Goal: Task Accomplishment & Management: Use online tool/utility

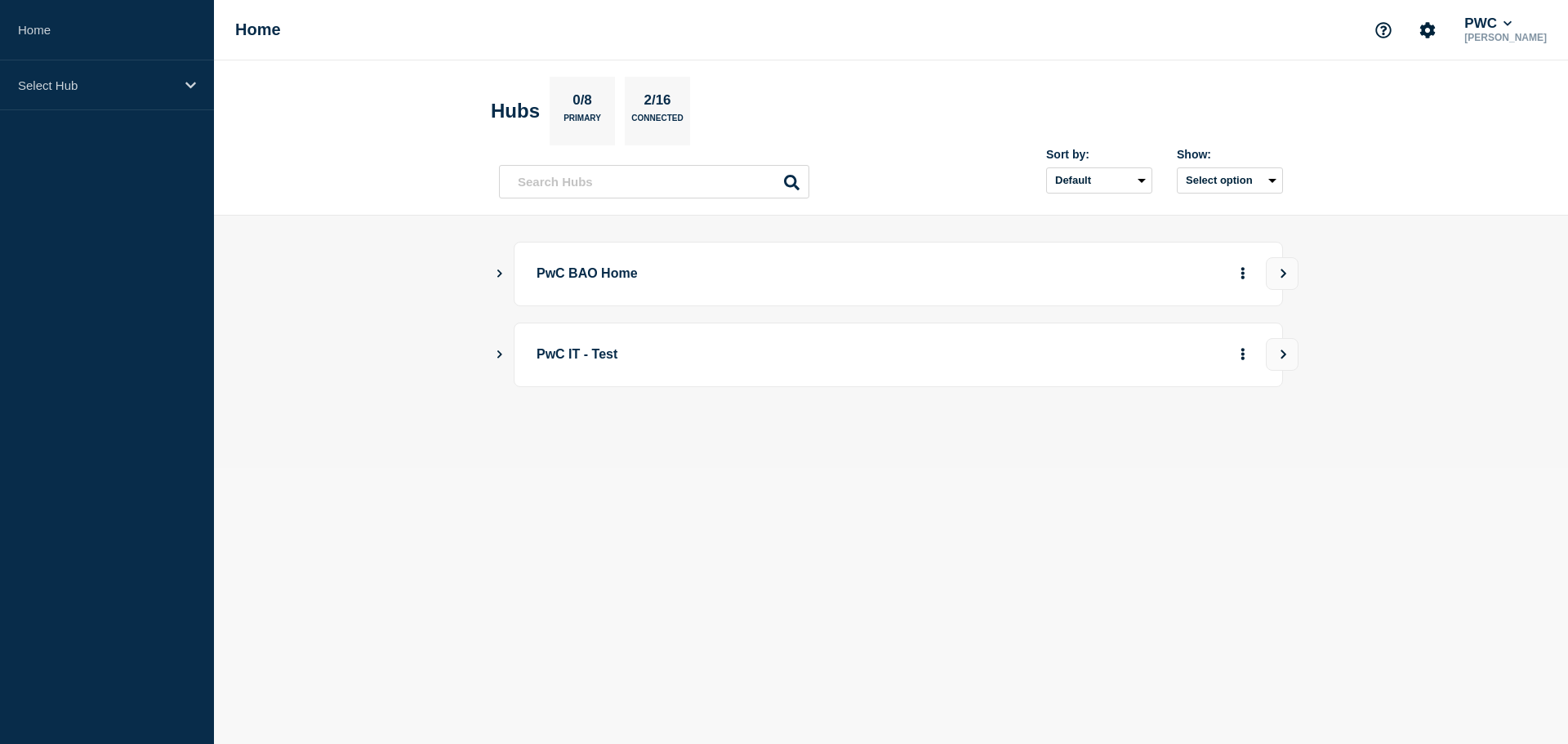
click at [494, 278] on main "PwC BAO Home PwC IT - Test" at bounding box center [891, 342] width 1354 height 253
click at [497, 276] on icon "Show Connected Hubs" at bounding box center [499, 273] width 10 height 9
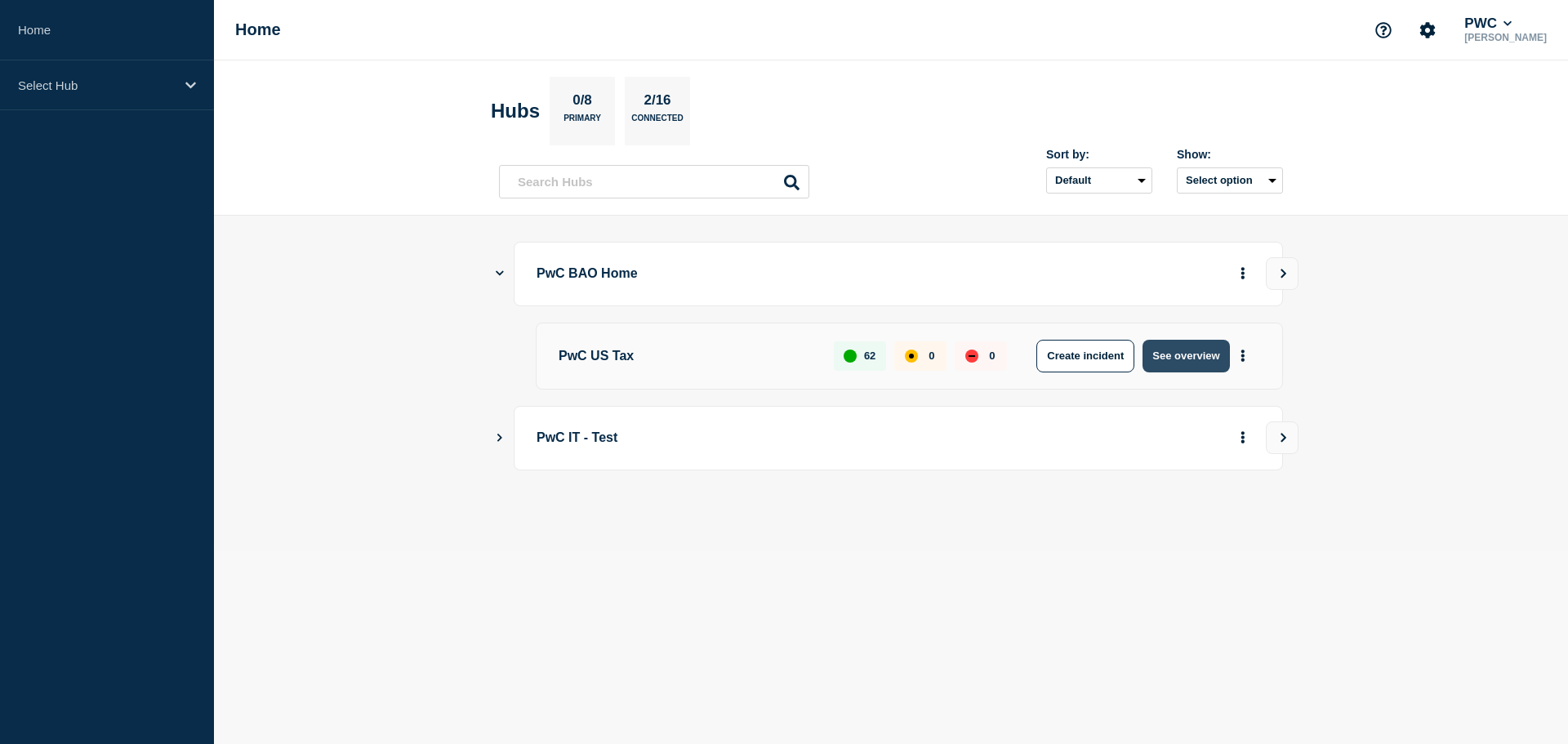
click at [1216, 361] on button "See overview" at bounding box center [1185, 356] width 86 height 33
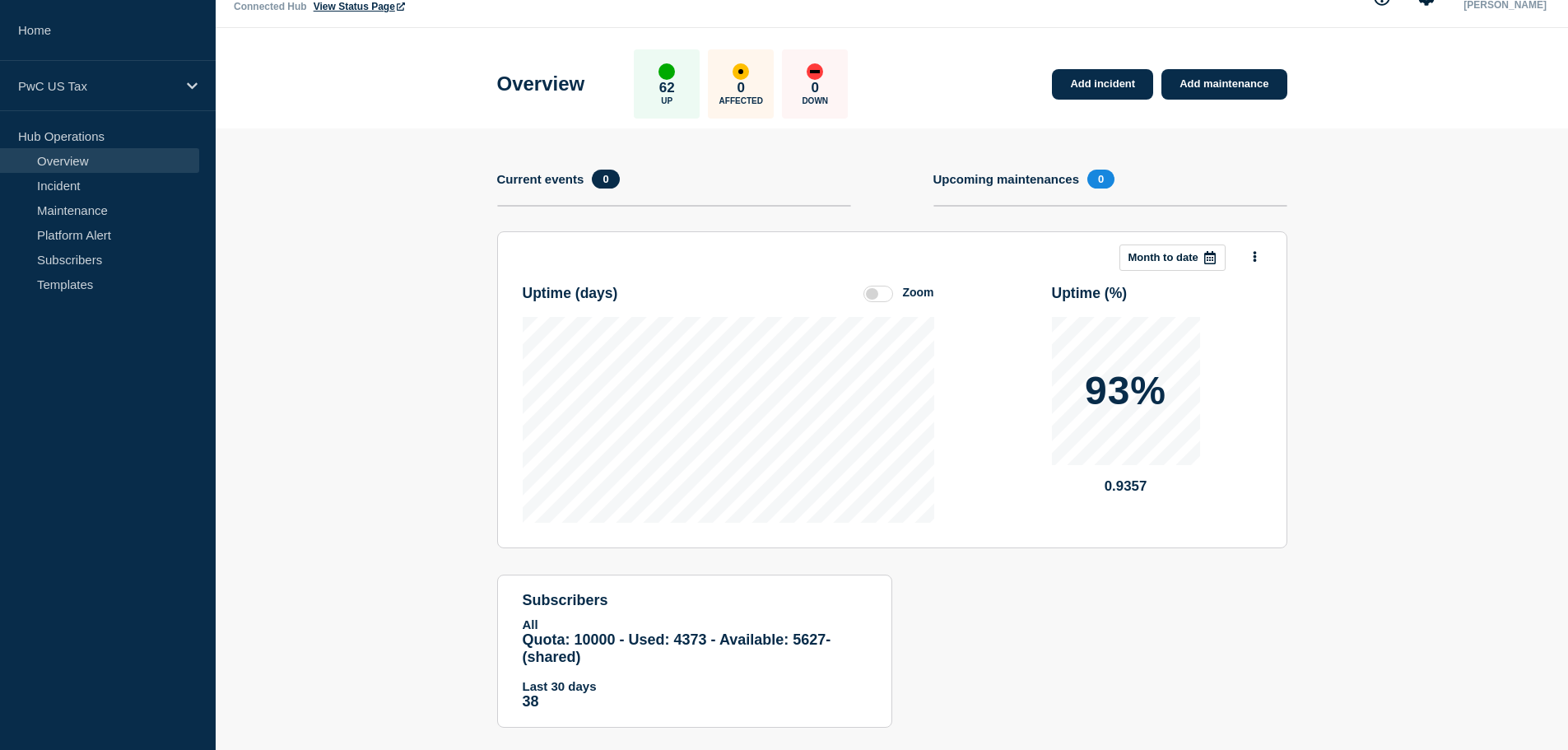
scroll to position [60, 0]
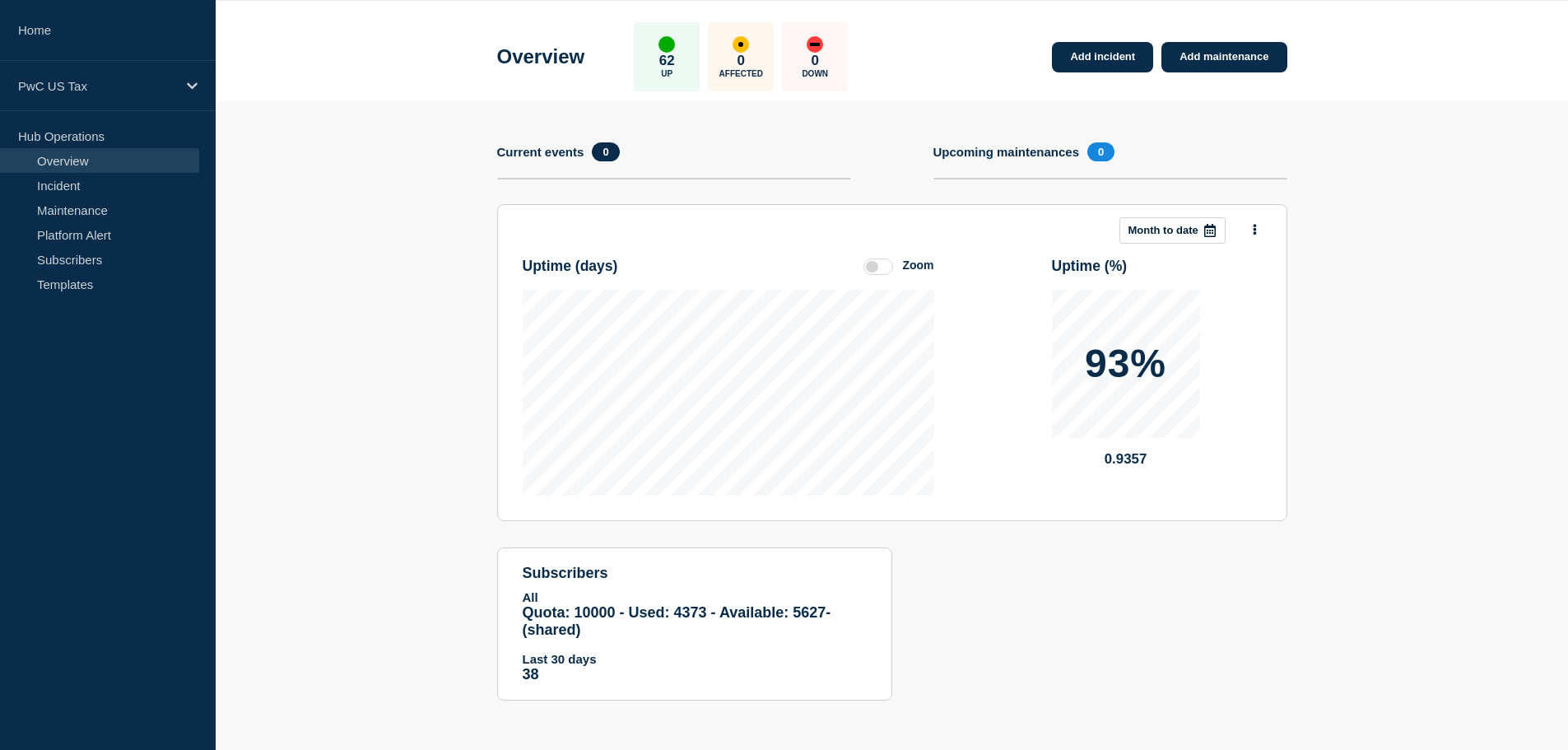
click at [1208, 115] on div "Add incident Add maintenance Current events 0 Upcoming maintenances 0 This mont…" at bounding box center [892, 413] width 790 height 624
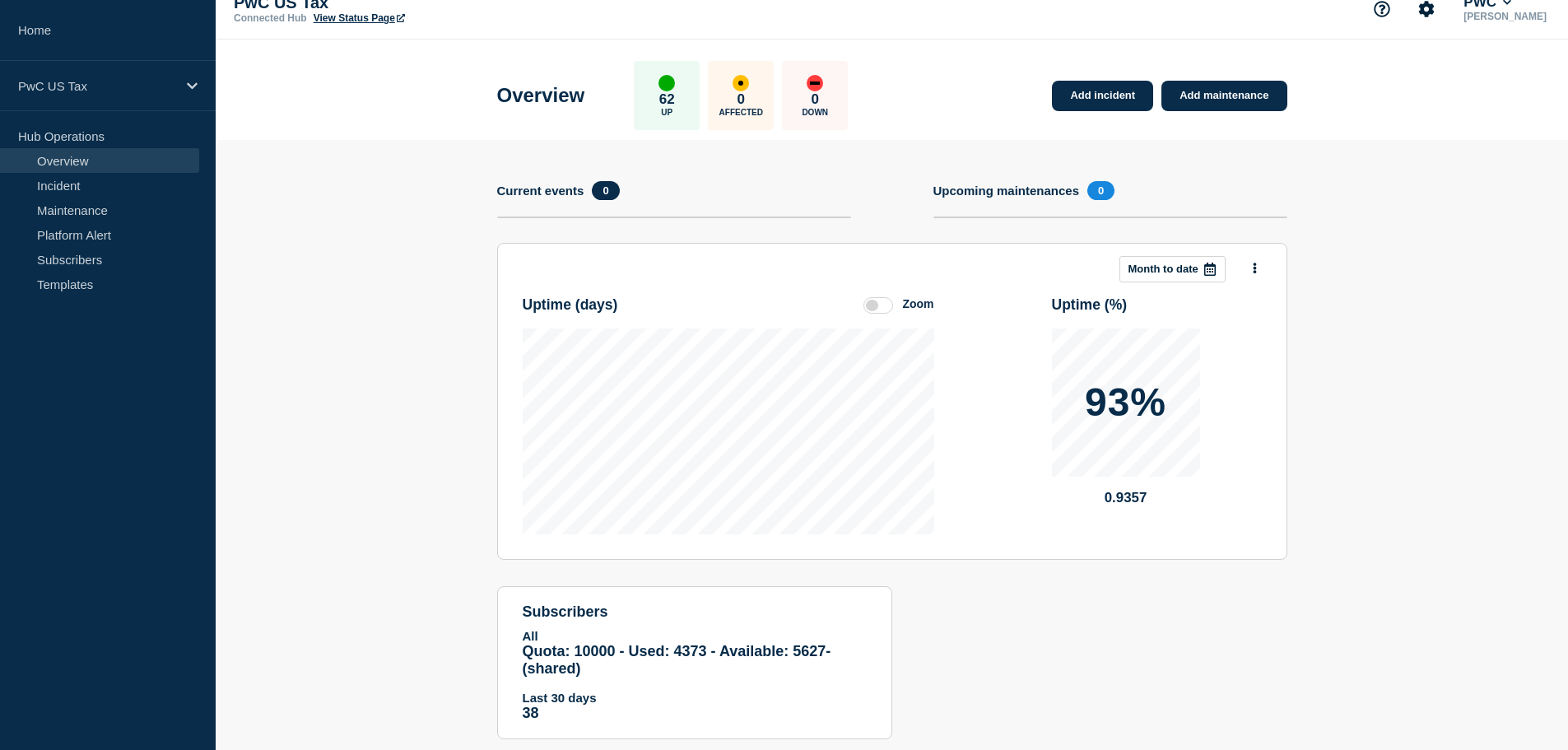
scroll to position [0, 0]
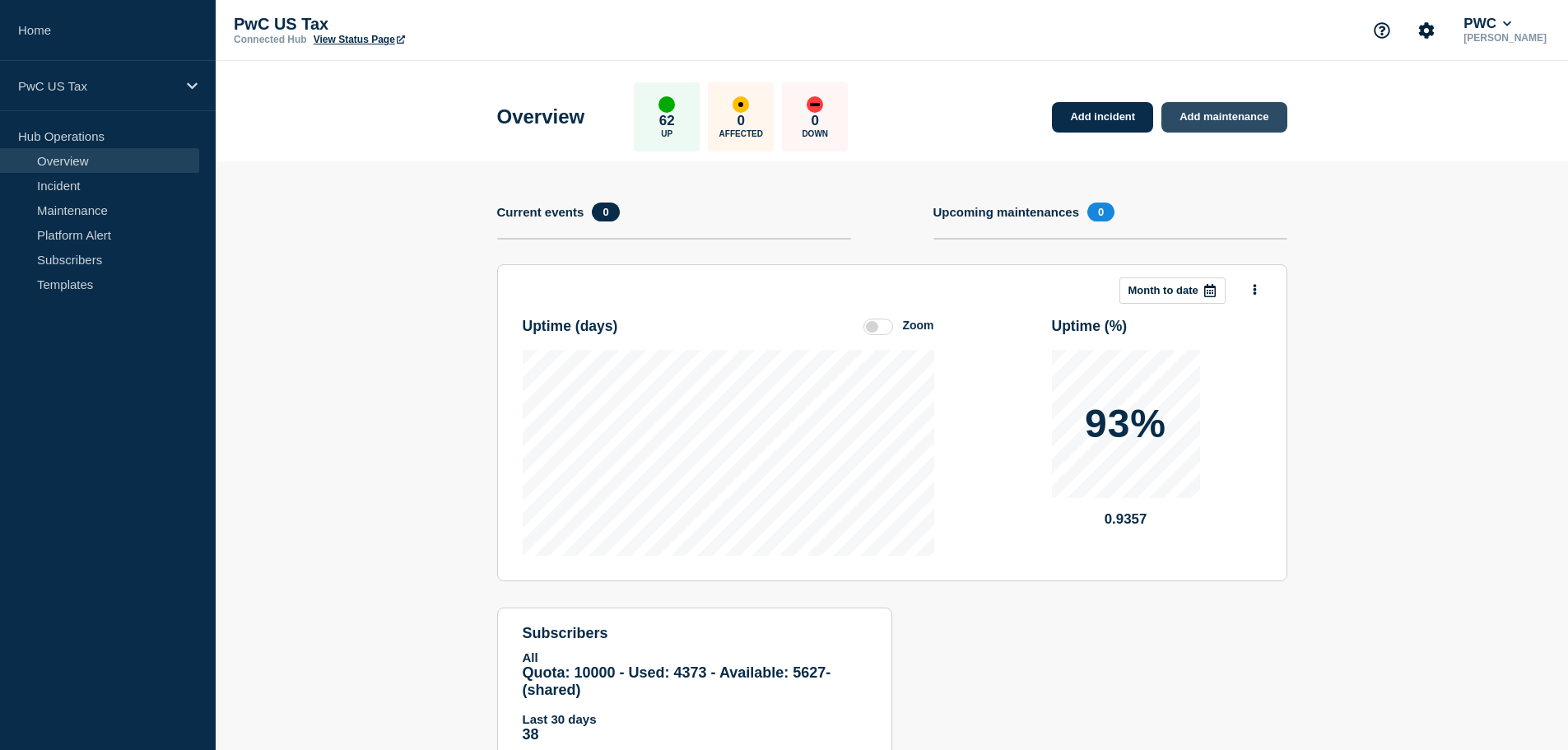
click at [1235, 130] on link "Add maintenance" at bounding box center [1223, 117] width 125 height 31
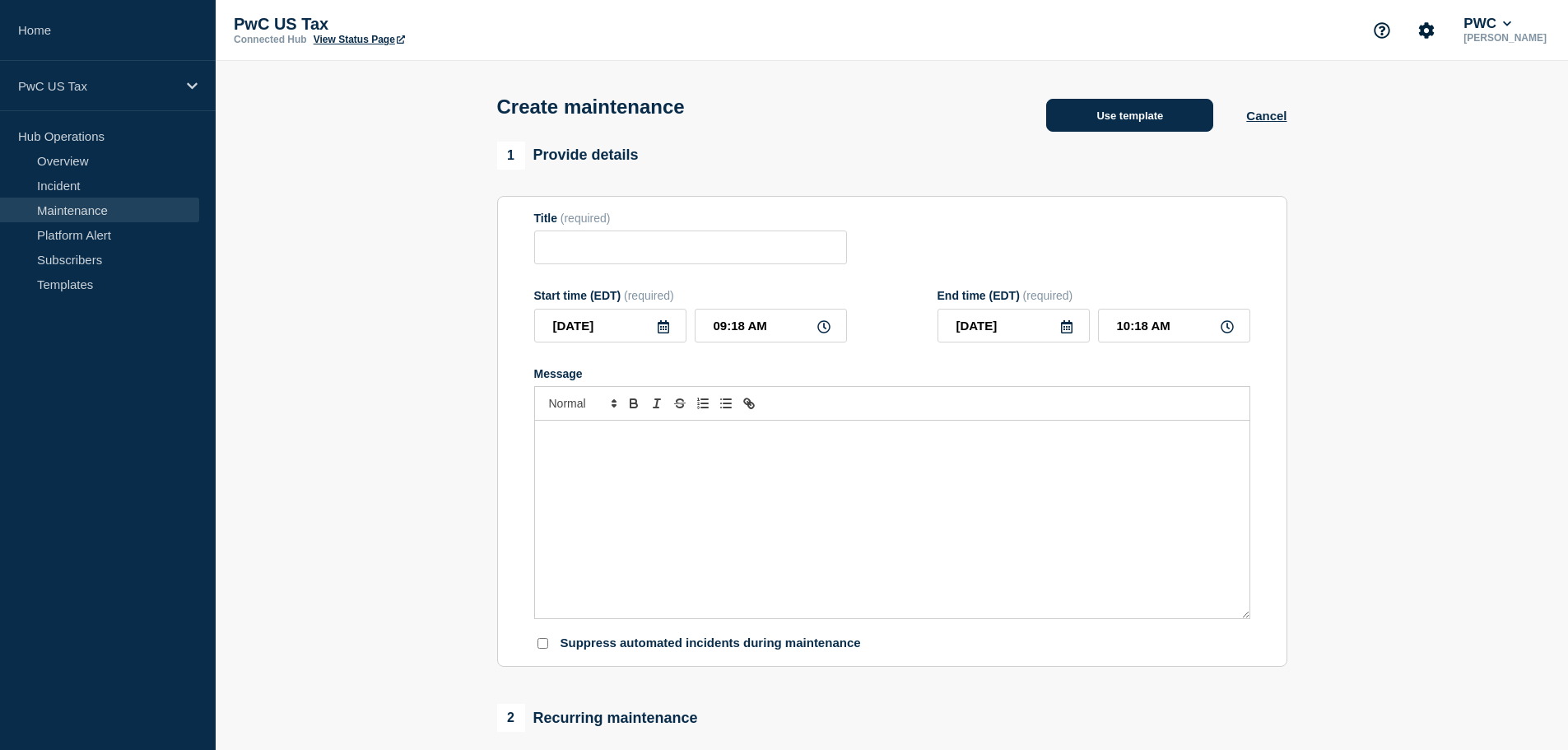
click at [1172, 132] on button "Use template" at bounding box center [1129, 115] width 167 height 33
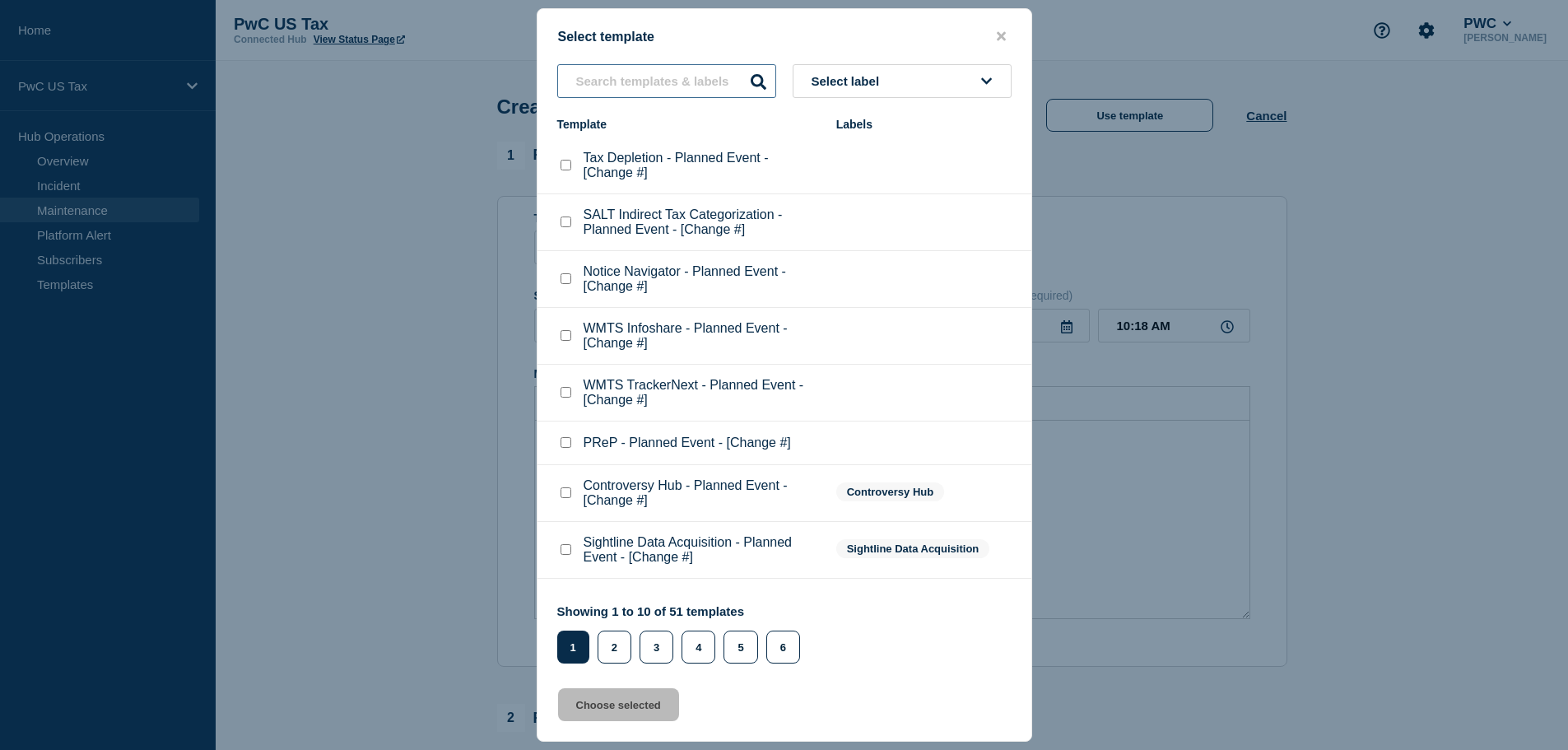
click at [633, 85] on input "text" at bounding box center [666, 80] width 219 height 33
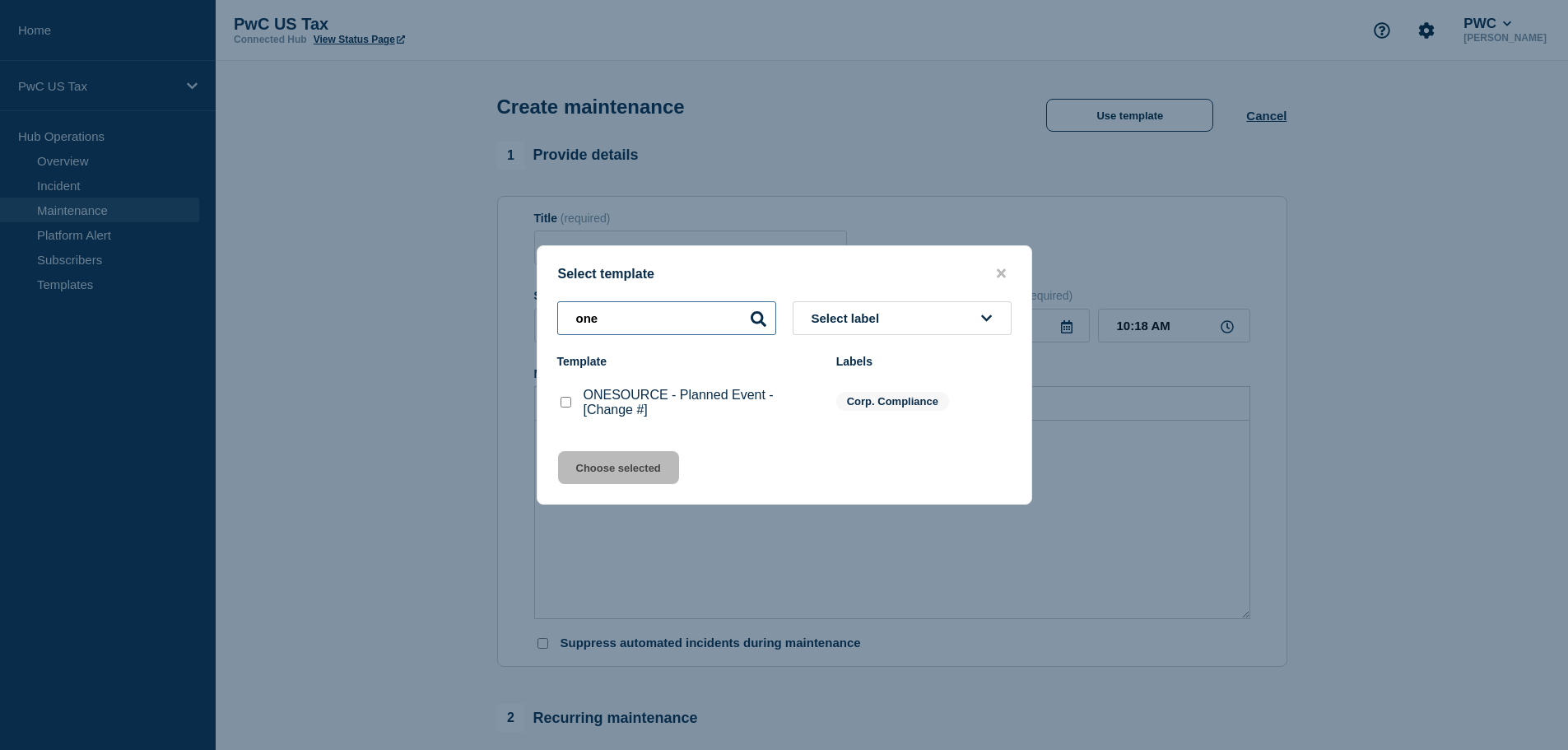
type input "one"
click at [568, 401] on checkbox"] "ONESOURCE - Planned Event - [Change #] checkbox" at bounding box center [565, 402] width 10 height 10
checkbox checkbox"] "true"
click at [605, 458] on button "Choose selected" at bounding box center [618, 468] width 121 height 33
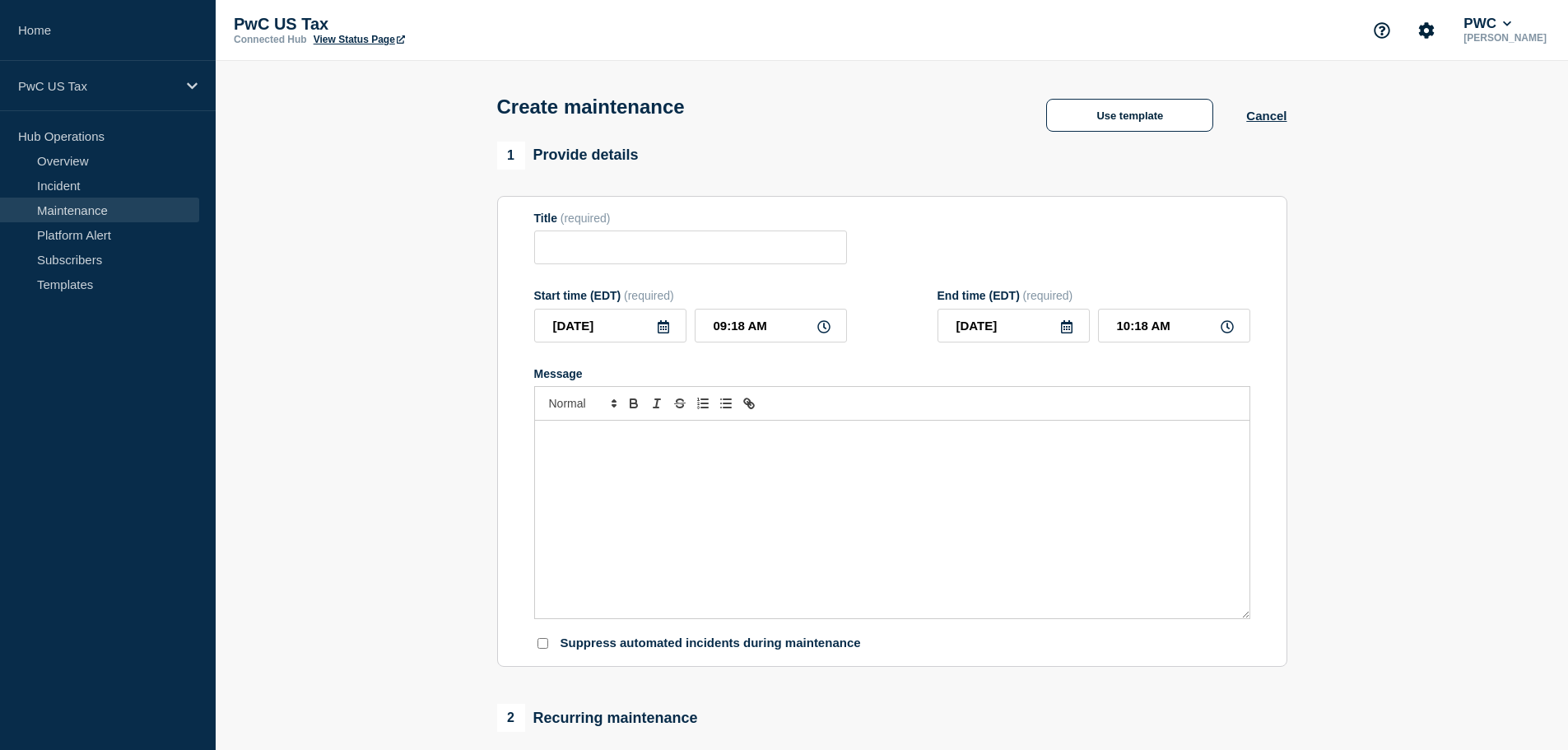
type input "ONESOURCE - Planned Event - [Change #]"
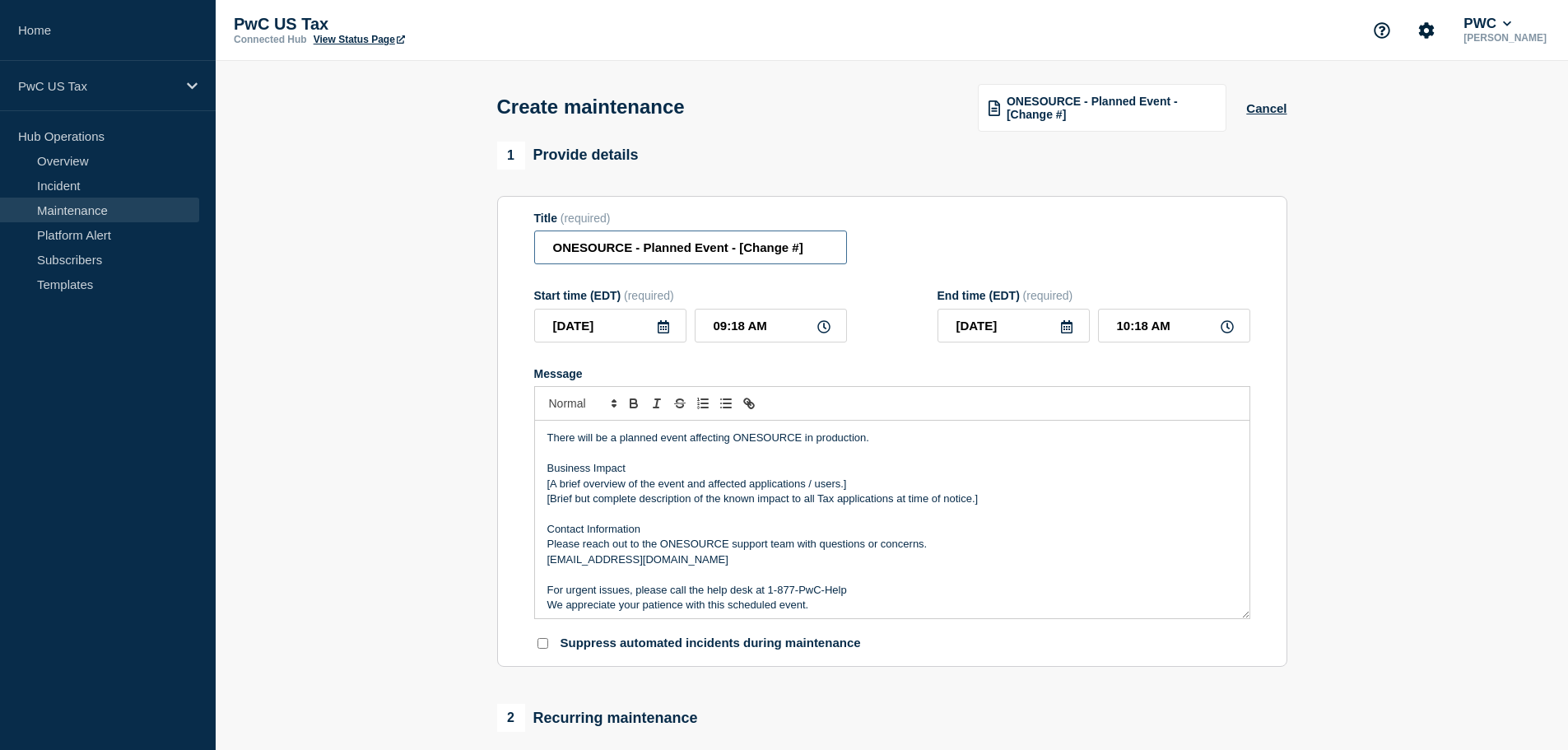
click at [726, 253] on input "ONESOURCE - Planned Event - [Change #]" at bounding box center [691, 247] width 313 height 33
click at [1276, 111] on button "Cancel" at bounding box center [1266, 108] width 40 height 14
